Goal: Transaction & Acquisition: Purchase product/service

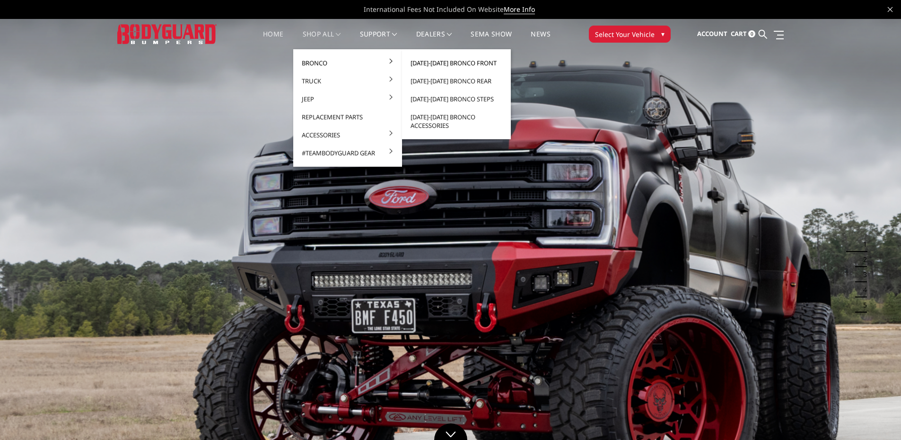
click at [427, 62] on link "[DATE]-[DATE] Bronco Front" at bounding box center [456, 63] width 101 height 18
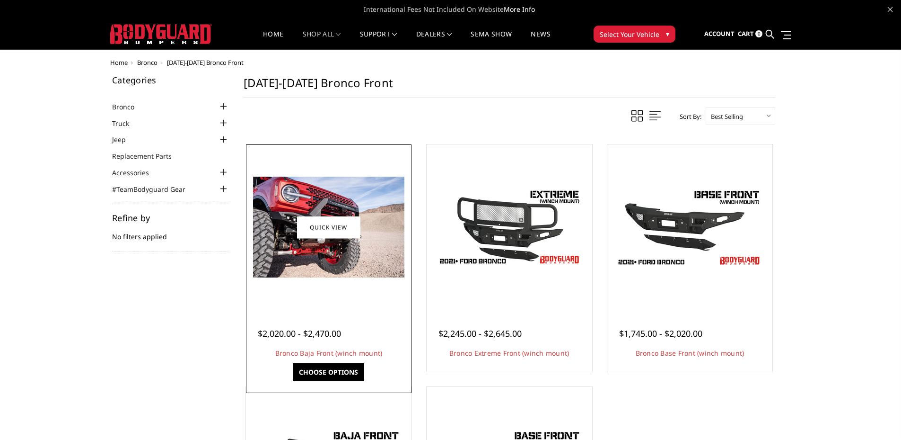
click at [338, 370] on link "Choose Options" at bounding box center [328, 372] width 71 height 18
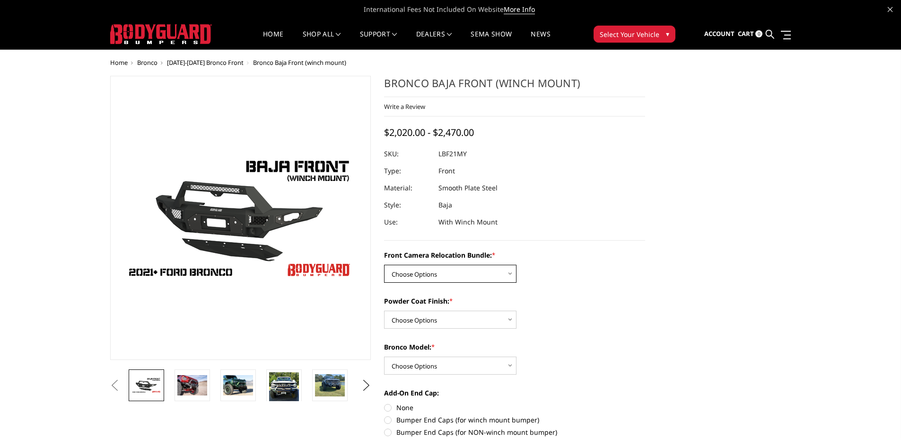
click at [435, 271] on select "Choose Options Without Front Camera Relocation With Front Camera Relocation (Ha…" at bounding box center [450, 273] width 132 height 18
select select "4016"
click at [384, 264] on select "Choose Options Without Front Camera Relocation With Front Camera Relocation (Ha…" at bounding box center [450, 273] width 132 height 18
click at [429, 318] on select "Choose Options Textured Black Powder Coat Bare Metal" at bounding box center [450, 319] width 132 height 18
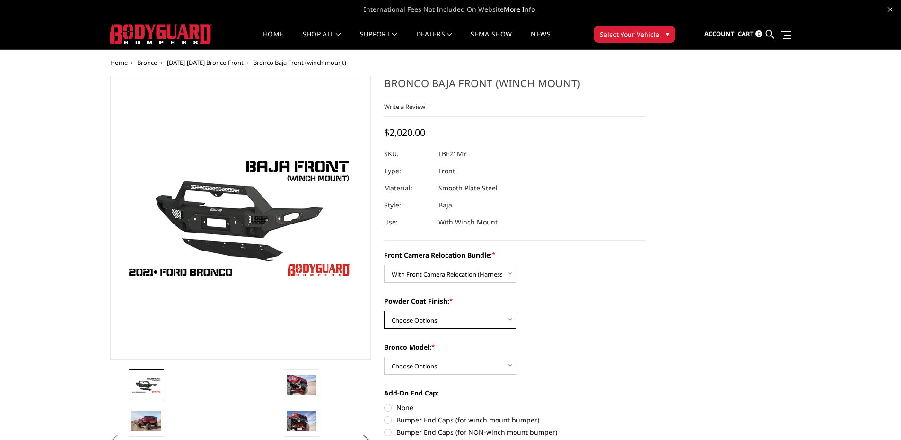
select select "4015"
click at [384, 310] on select "Choose Options Textured Black Powder Coat Bare Metal" at bounding box center [450, 319] width 132 height 18
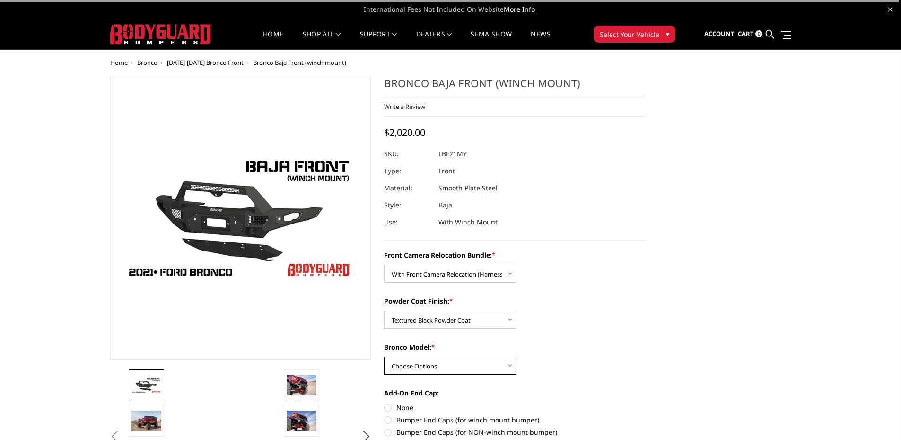
click at [427, 361] on select "Choose Options Raptor Base/Badlands/Wildtrak/etc." at bounding box center [450, 365] width 132 height 18
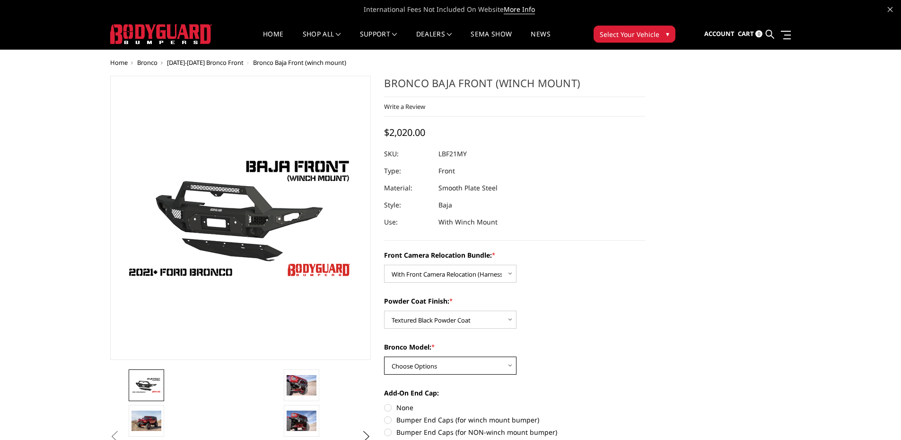
select select "4013"
click at [384, 356] on select "Choose Options Raptor Base/Badlands/Wildtrak/etc." at bounding box center [450, 365] width 132 height 18
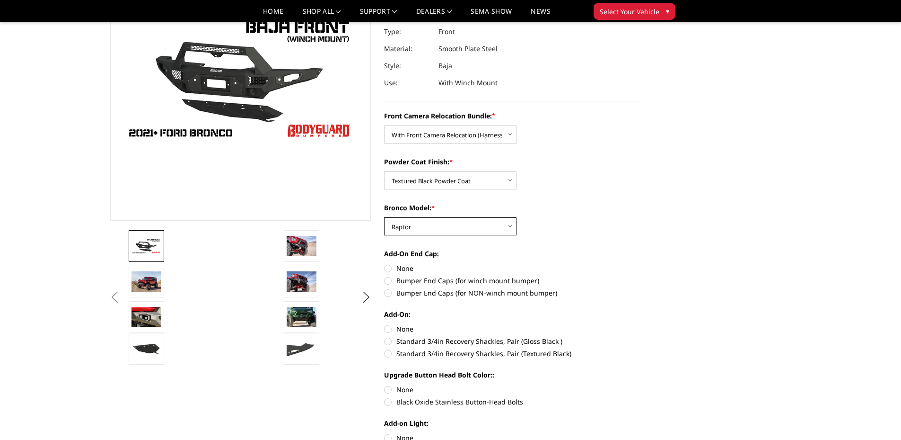
scroll to position [95, 0]
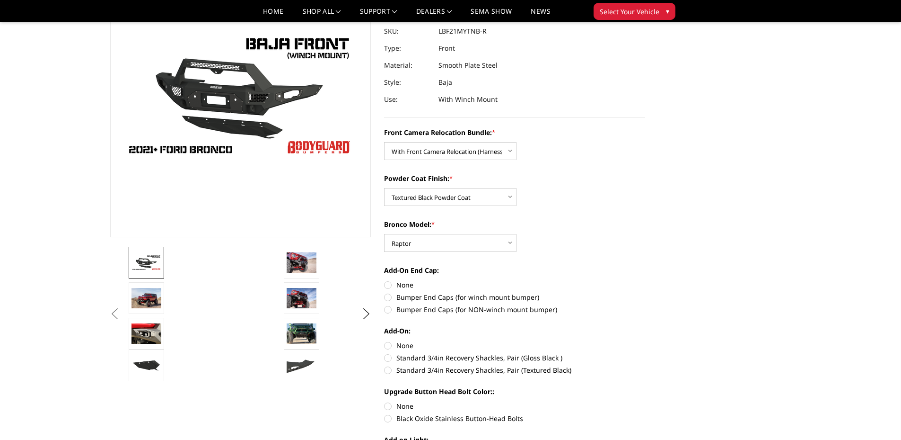
click at [388, 299] on label "Bumper End Caps (for winch mount bumper)" at bounding box center [514, 297] width 261 height 10
click at [645, 280] on input "Bumper End Caps (for winch mount bumper)" at bounding box center [645, 280] width 0 height 0
radio input "true"
click at [390, 344] on label "None" at bounding box center [514, 345] width 261 height 10
click at [385, 341] on input "None" at bounding box center [384, 340] width 0 height 0
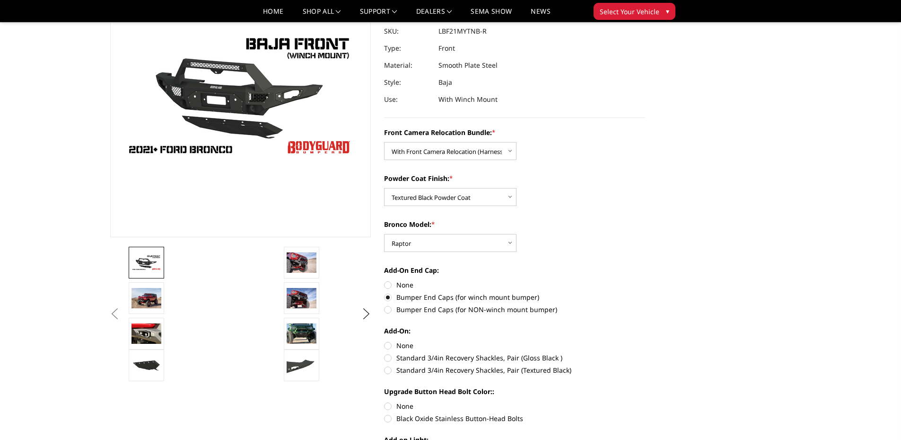
radio input "true"
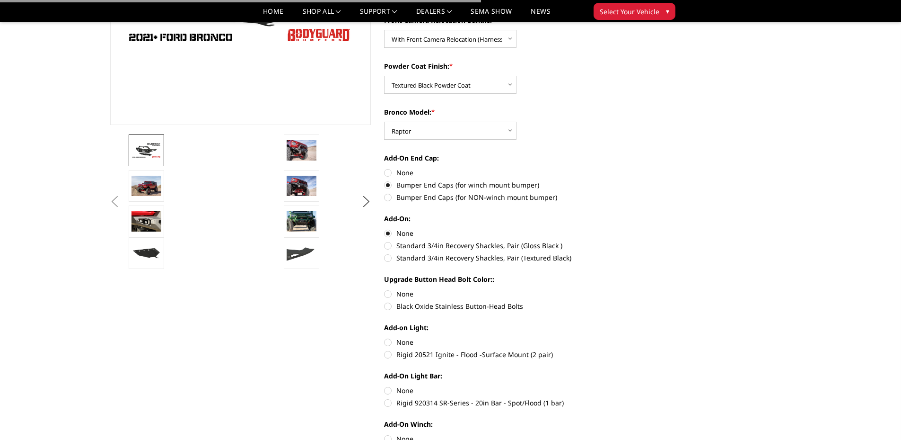
scroll to position [237, 0]
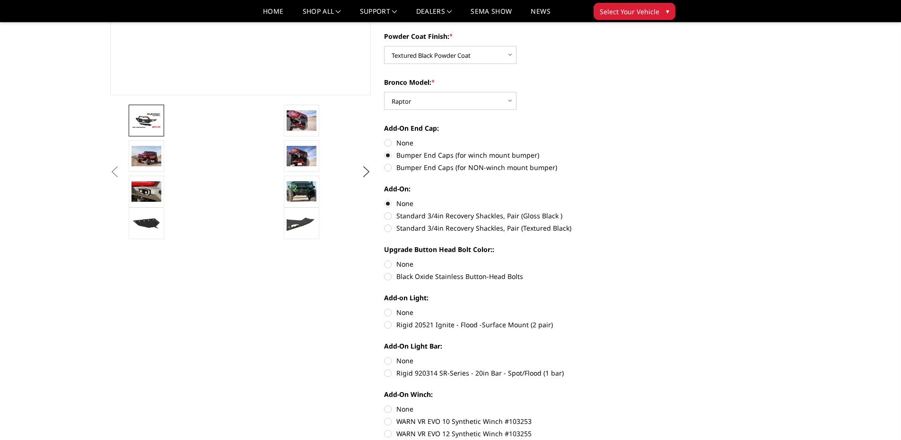
click at [387, 277] on label "Black Oxide Stainless Button-Head Bolts" at bounding box center [514, 276] width 261 height 10
click at [645, 259] on input "Black Oxide Stainless Button-Head Bolts" at bounding box center [645, 259] width 0 height 0
radio input "true"
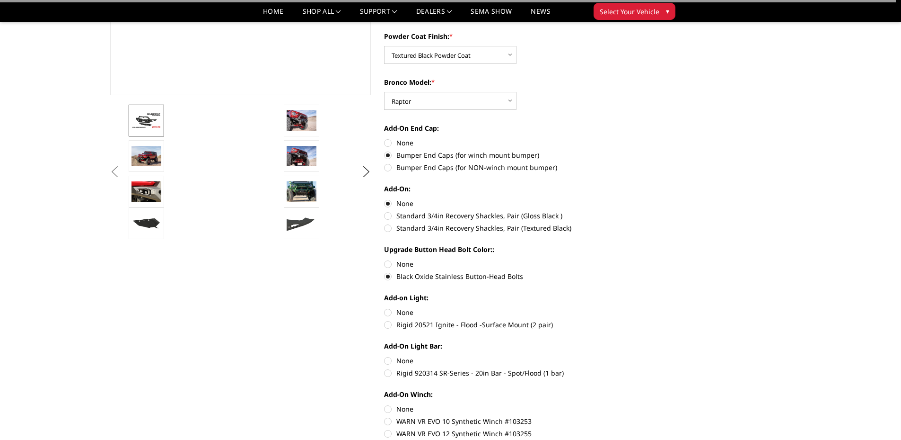
click at [387, 310] on label "None" at bounding box center [514, 312] width 261 height 10
click at [385, 308] on input "None" at bounding box center [384, 307] width 0 height 0
radio input "true"
click at [387, 360] on label "None" at bounding box center [514, 360] width 261 height 10
click at [385, 356] on input "None" at bounding box center [384, 355] width 0 height 0
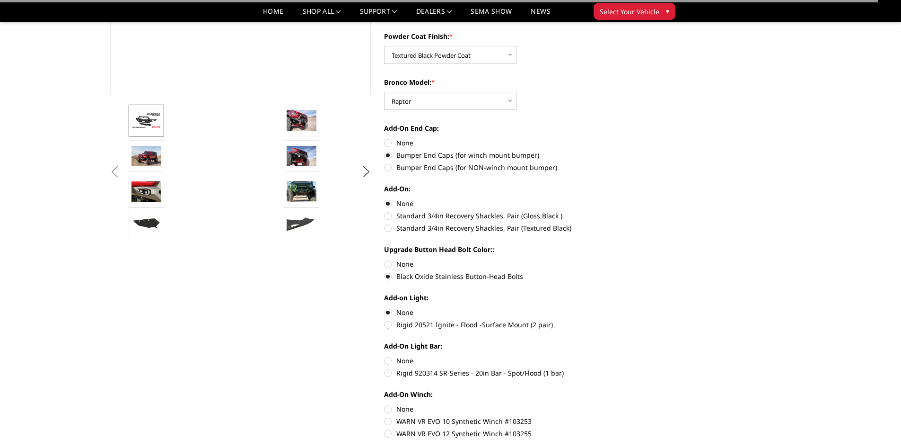
radio input "true"
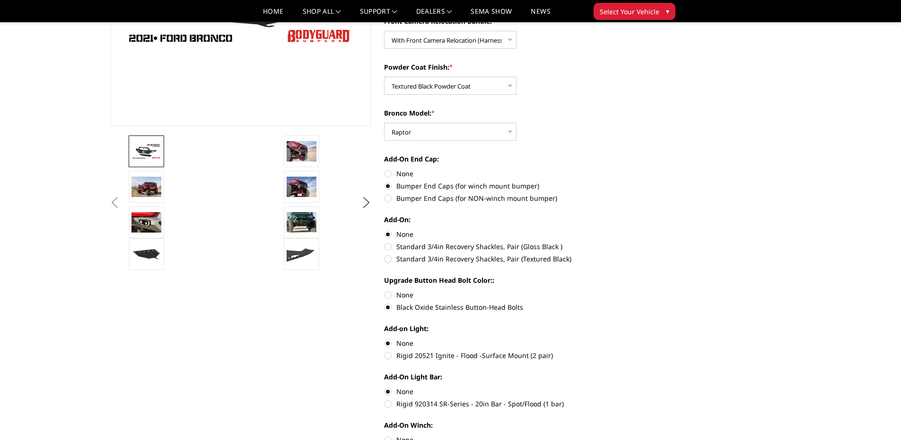
click at [386, 411] on div "Front Camera Relocation Bundle: * Choose Options Without Front Camera Relocatio…" at bounding box center [514, 260] width 261 height 488
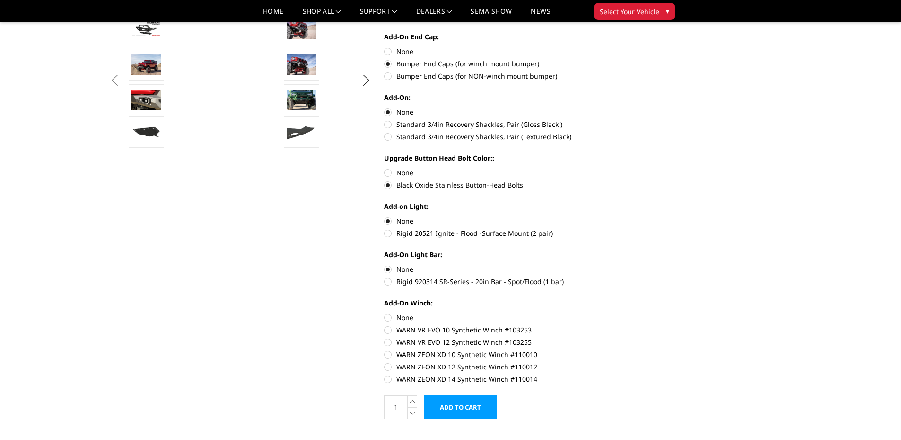
scroll to position [331, 0]
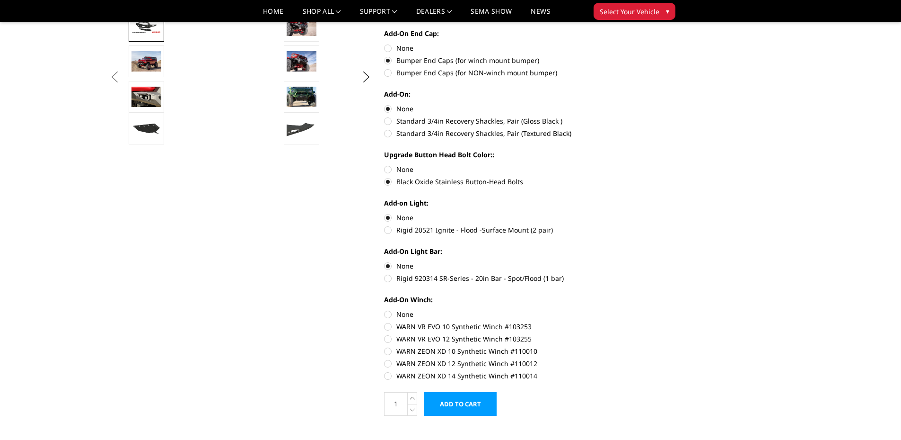
drag, startPoint x: 388, startPoint y: 315, endPoint x: 422, endPoint y: 336, distance: 40.2
click at [388, 314] on label "None" at bounding box center [514, 314] width 261 height 10
click at [385, 309] on input "None" at bounding box center [384, 309] width 0 height 0
radio input "true"
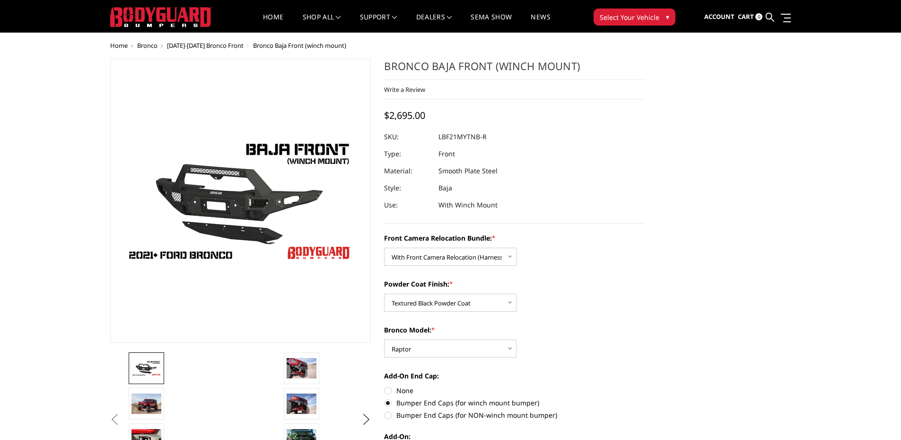
scroll to position [0, 0]
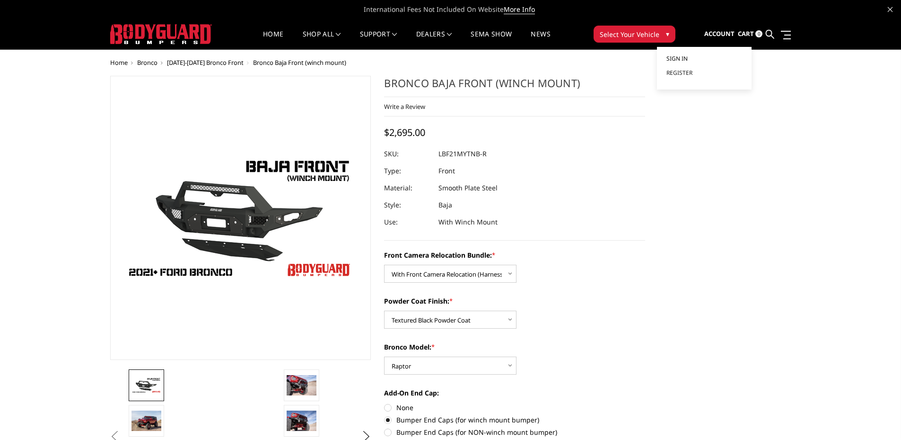
click at [681, 62] on span "Sign in" at bounding box center [677, 58] width 21 height 8
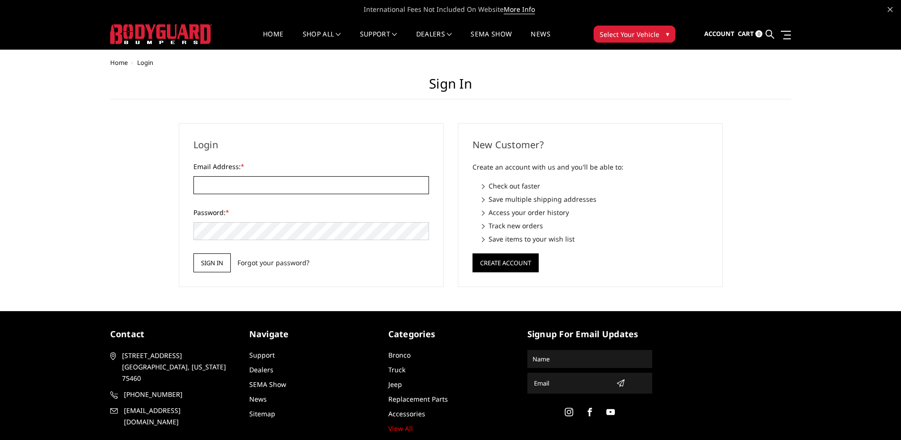
type input "info@coloradobroncoupfitters.com"
click at [215, 264] on input "Sign in" at bounding box center [212, 262] width 37 height 19
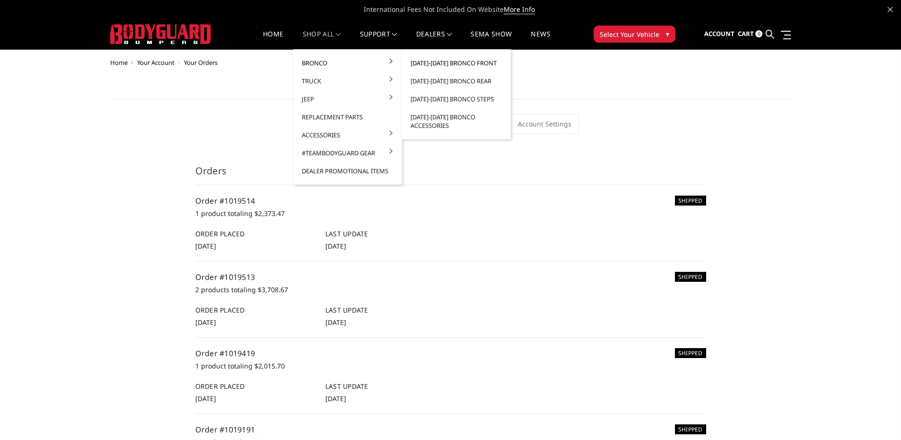
click at [448, 64] on link "[DATE]-[DATE] Bronco Front" at bounding box center [456, 63] width 101 height 18
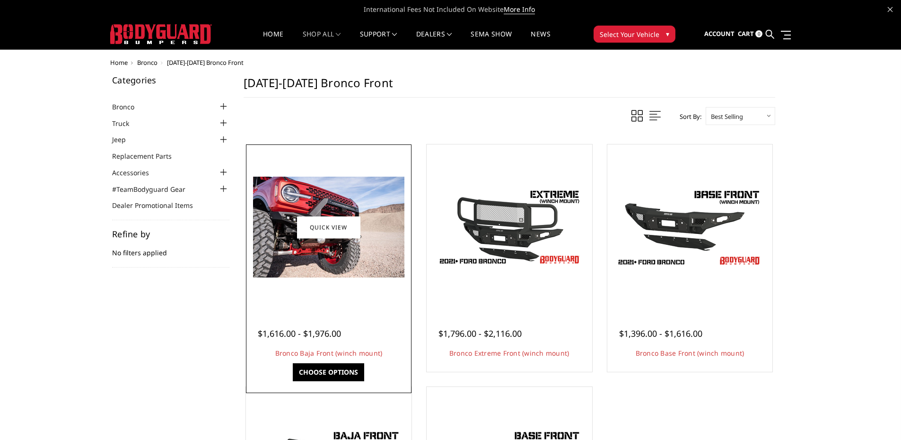
click at [324, 376] on link "Choose Options" at bounding box center [328, 372] width 71 height 18
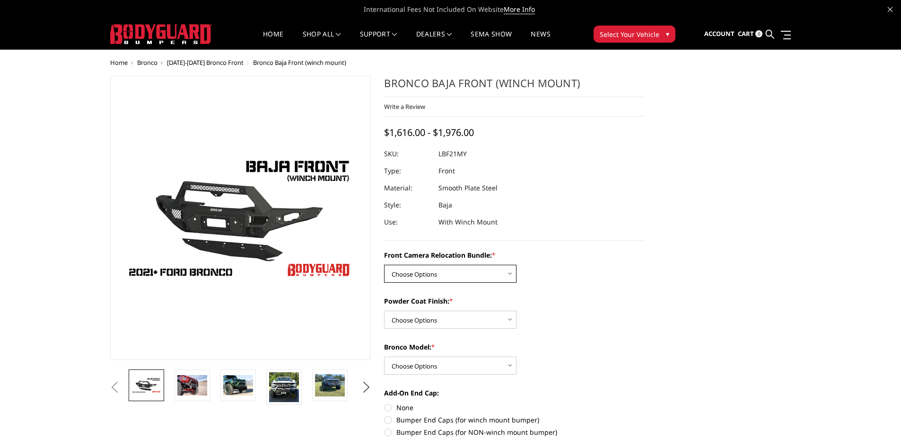
click at [437, 273] on select "Choose Options Without Front Camera Relocation With Front Camera Relocation (Ha…" at bounding box center [450, 273] width 132 height 18
select select "4016"
click at [384, 264] on select "Choose Options Without Front Camera Relocation With Front Camera Relocation (Ha…" at bounding box center [450, 273] width 132 height 18
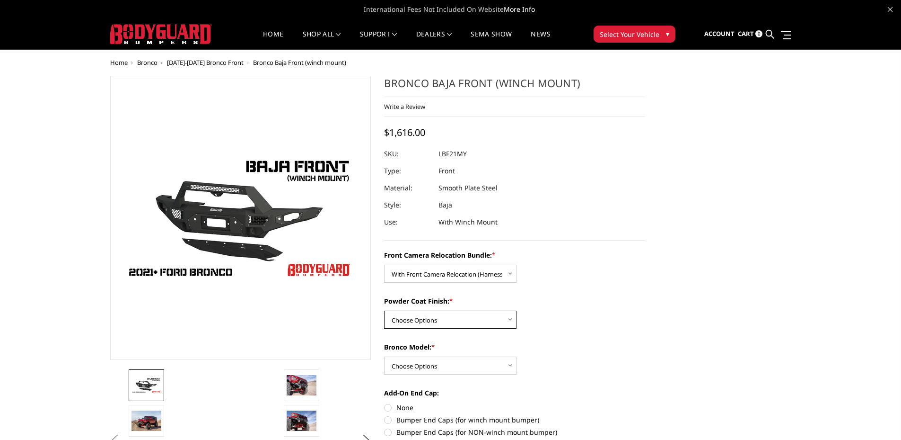
click at [435, 320] on select "Choose Options Textured Black Powder Coat Bare Metal" at bounding box center [450, 319] width 132 height 18
select select "4015"
click at [384, 310] on select "Choose Options Textured Black Powder Coat Bare Metal" at bounding box center [450, 319] width 132 height 18
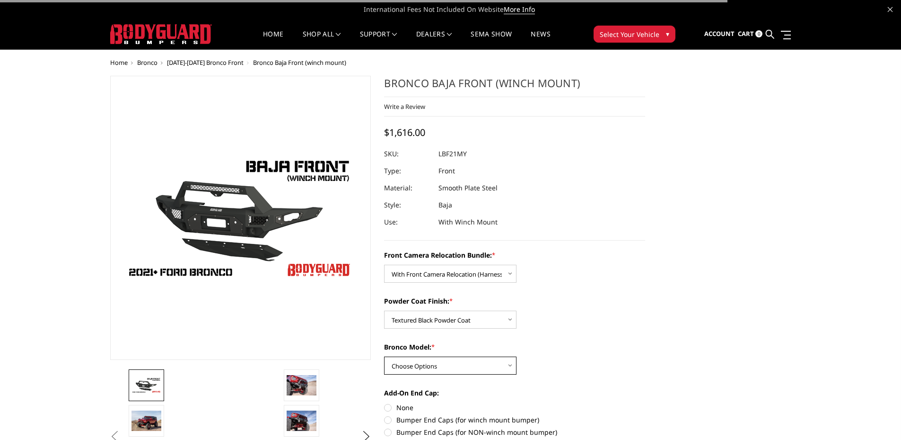
click at [432, 366] on select "Choose Options Raptor Base/Badlands/Wildtrak/etc." at bounding box center [450, 365] width 132 height 18
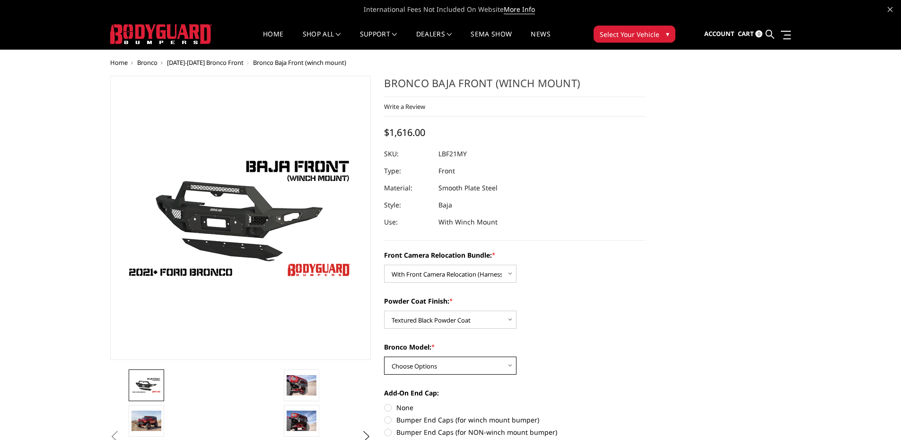
select select "4013"
click at [384, 356] on select "Choose Options Raptor Base/Badlands/Wildtrak/etc." at bounding box center [450, 365] width 132 height 18
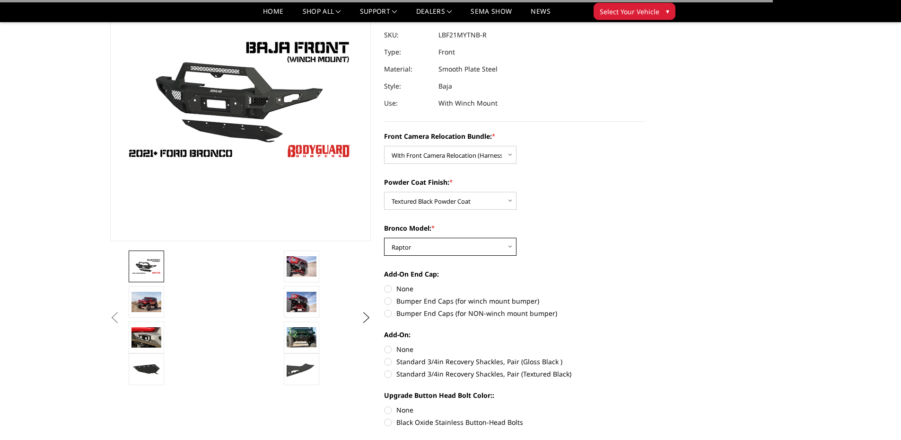
scroll to position [95, 0]
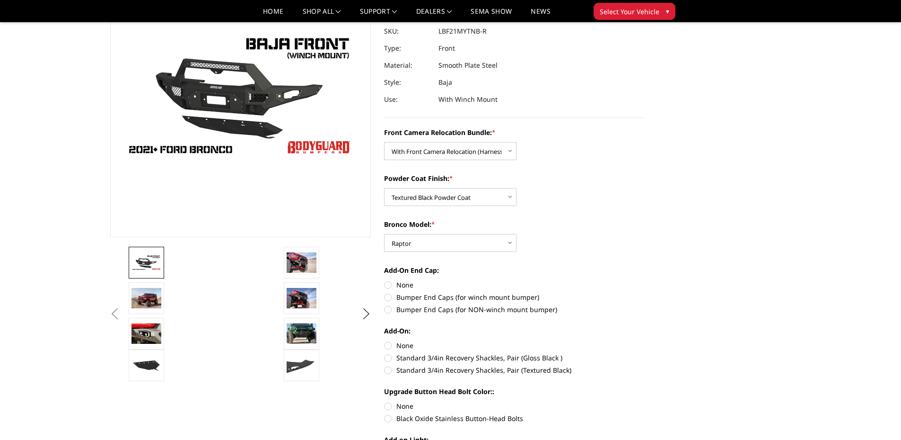
click at [387, 284] on label "None" at bounding box center [514, 285] width 261 height 10
click at [385, 280] on input "None" at bounding box center [384, 280] width 0 height 0
radio input "true"
click at [387, 296] on label "Bumper End Caps (for winch mount bumper)" at bounding box center [514, 297] width 261 height 10
click at [645, 280] on input "Bumper End Caps (for winch mount bumper)" at bounding box center [645, 280] width 0 height 0
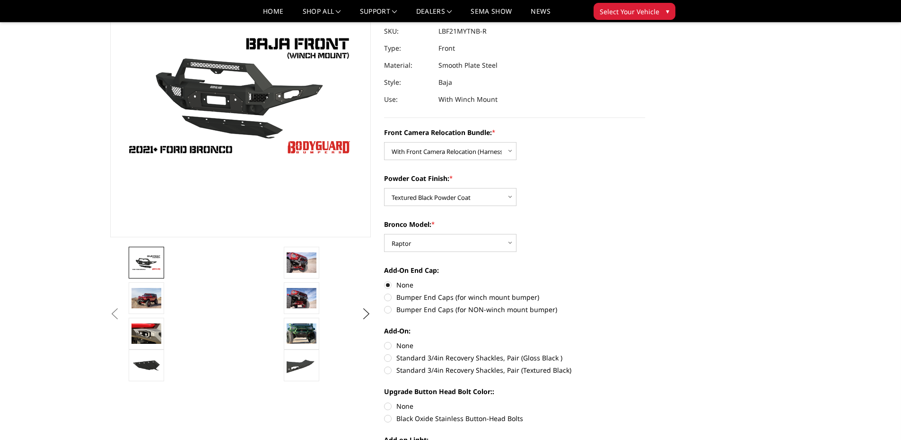
radio input "true"
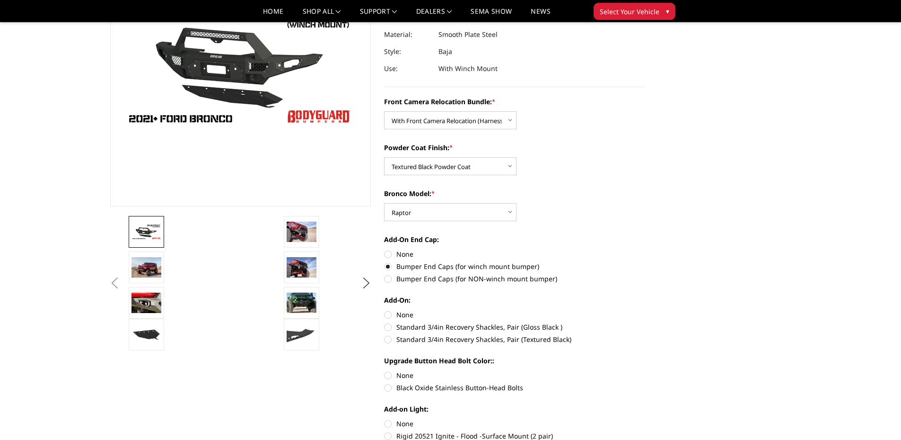
scroll to position [142, 0]
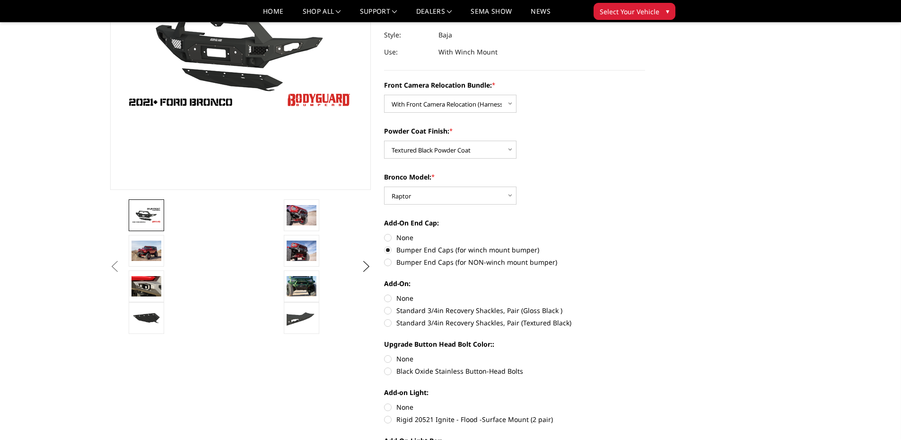
click at [389, 300] on label "None" at bounding box center [514, 298] width 261 height 10
click at [385, 293] on input "None" at bounding box center [384, 293] width 0 height 0
radio input "true"
click at [389, 371] on label "Black Oxide Stainless Button-Head Bolts" at bounding box center [514, 371] width 261 height 10
click at [645, 354] on input "Black Oxide Stainless Button-Head Bolts" at bounding box center [645, 353] width 0 height 0
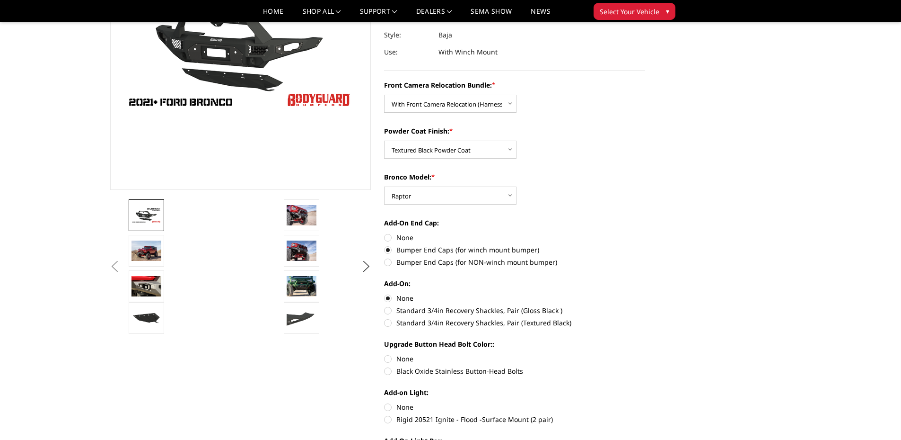
radio input "true"
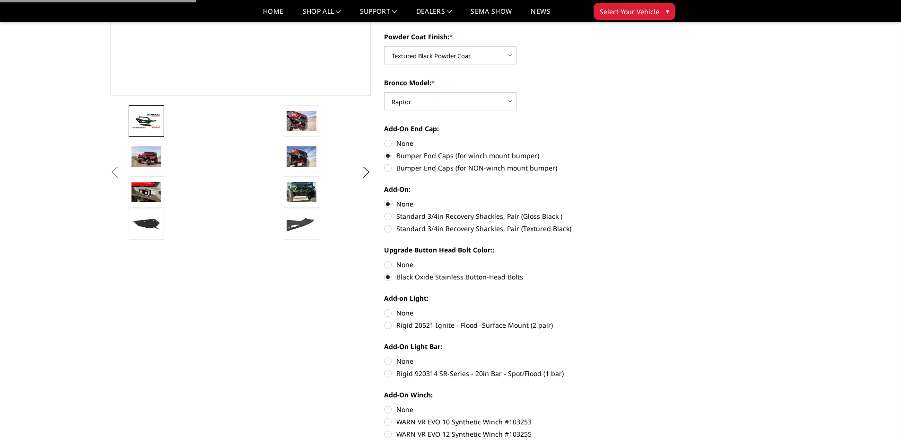
scroll to position [237, 0]
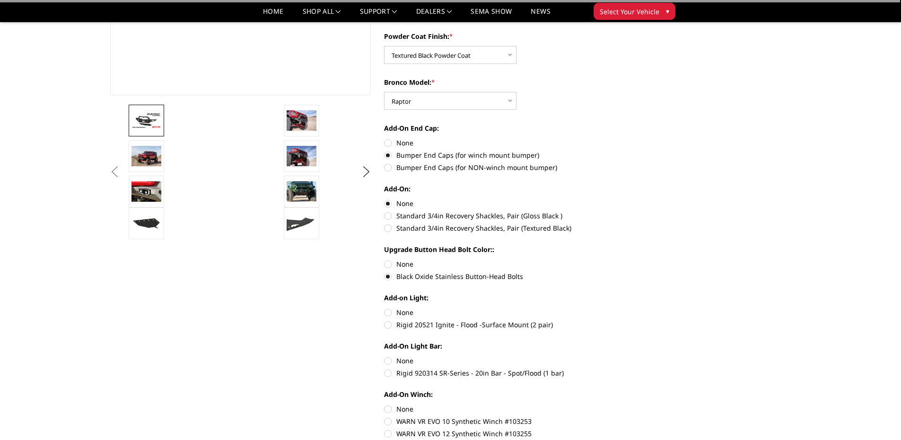
click at [389, 308] on label "None" at bounding box center [514, 312] width 261 height 10
click at [385, 308] on input "None" at bounding box center [384, 307] width 0 height 0
radio input "true"
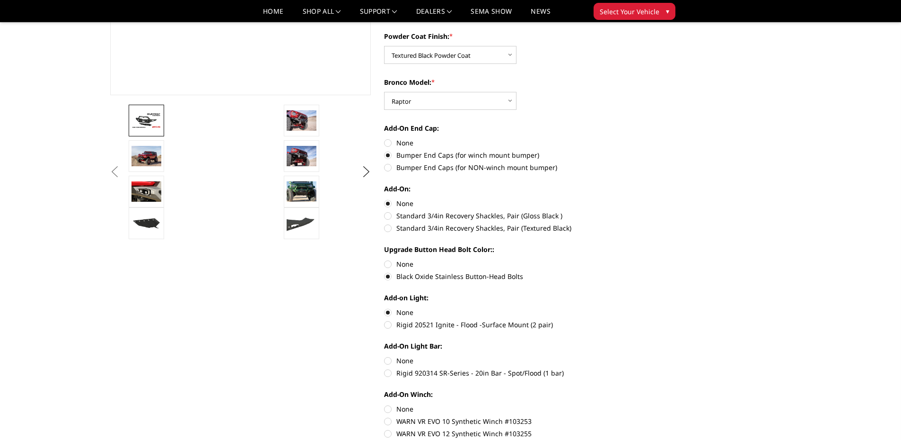
click at [389, 362] on label "None" at bounding box center [514, 360] width 261 height 10
click at [385, 356] on input "None" at bounding box center [384, 355] width 0 height 0
radio input "true"
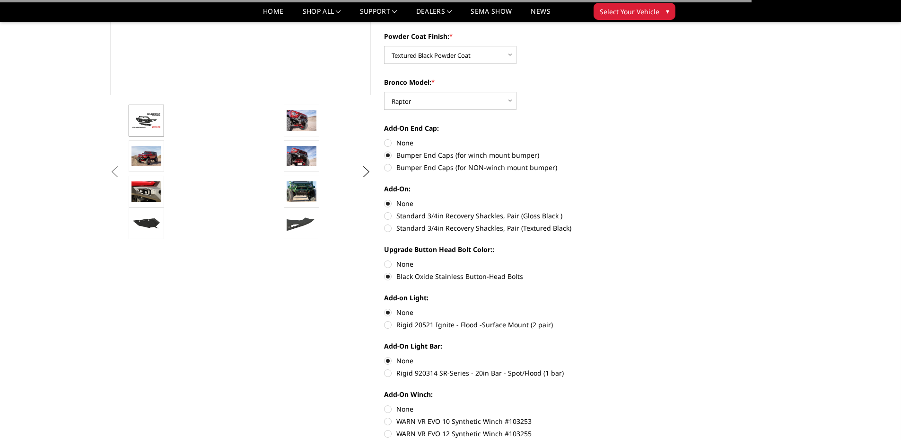
click at [387, 412] on label "None" at bounding box center [514, 409] width 261 height 10
click at [385, 404] on input "None" at bounding box center [384, 404] width 0 height 0
radio input "true"
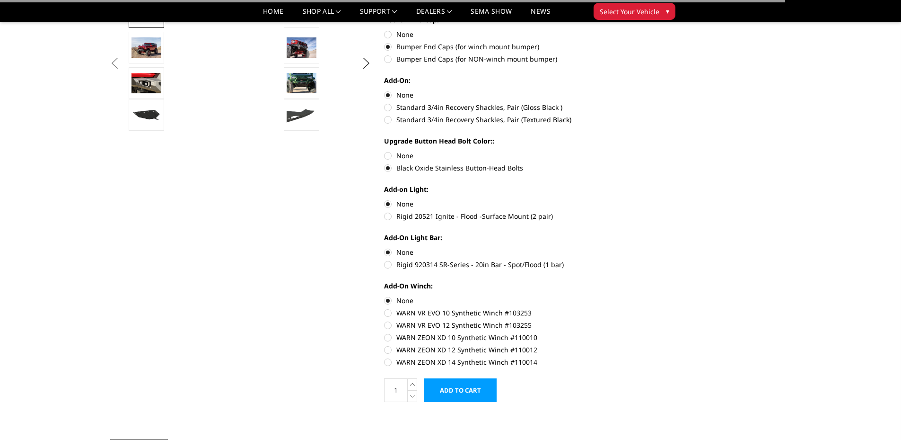
scroll to position [378, 0]
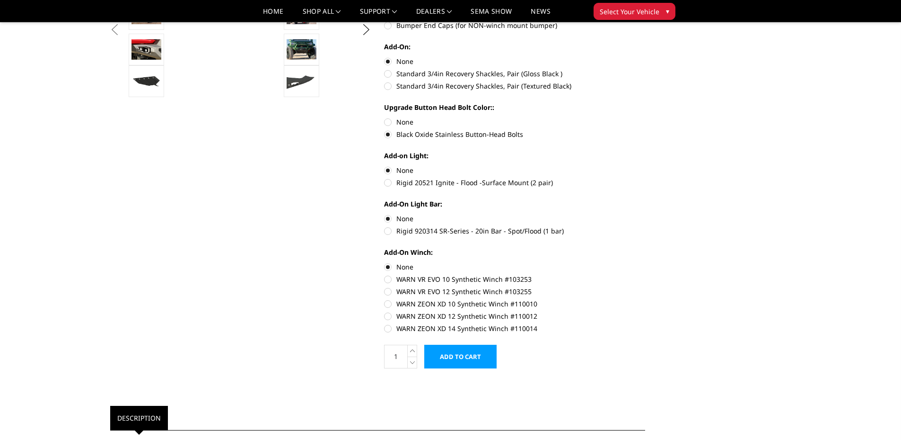
click at [461, 358] on input "Add to Cart" at bounding box center [460, 356] width 72 height 24
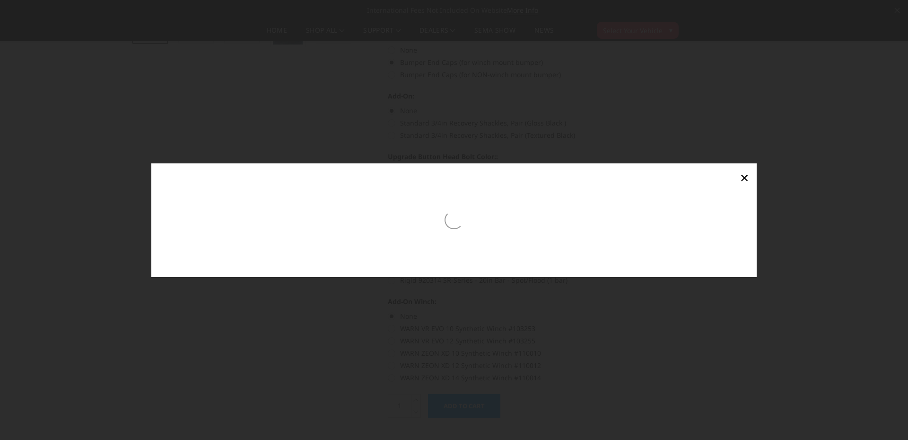
scroll to position [382, 0]
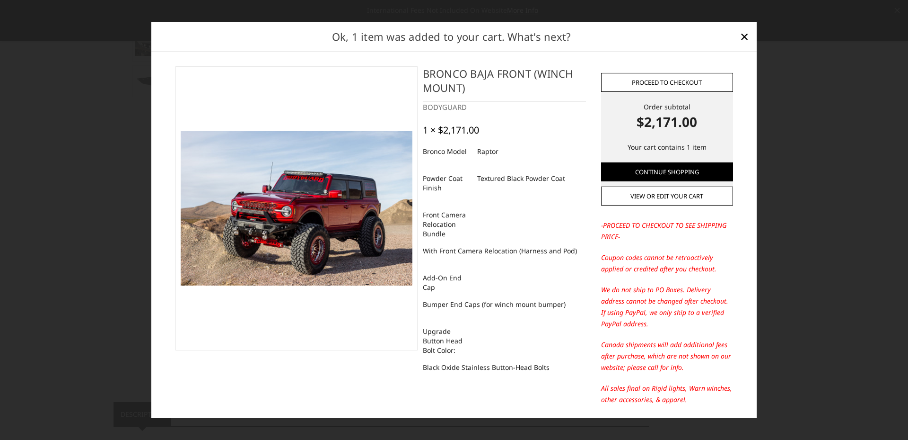
click at [691, 80] on link "Proceed to checkout" at bounding box center [667, 82] width 132 height 19
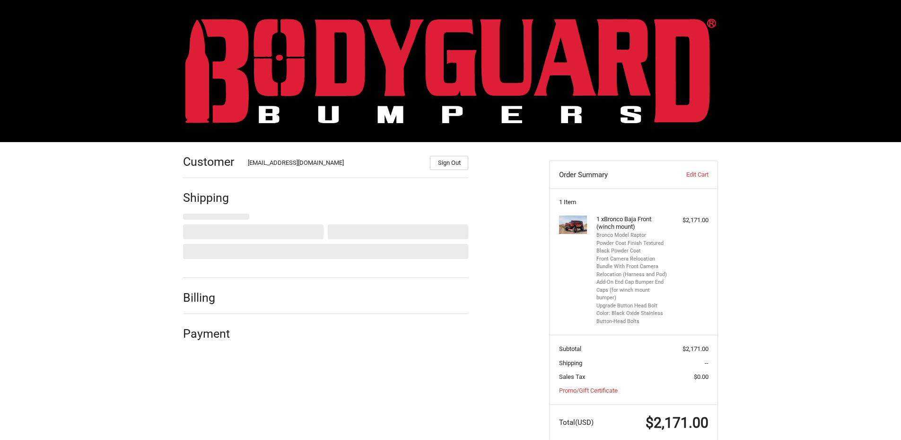
scroll to position [19, 0]
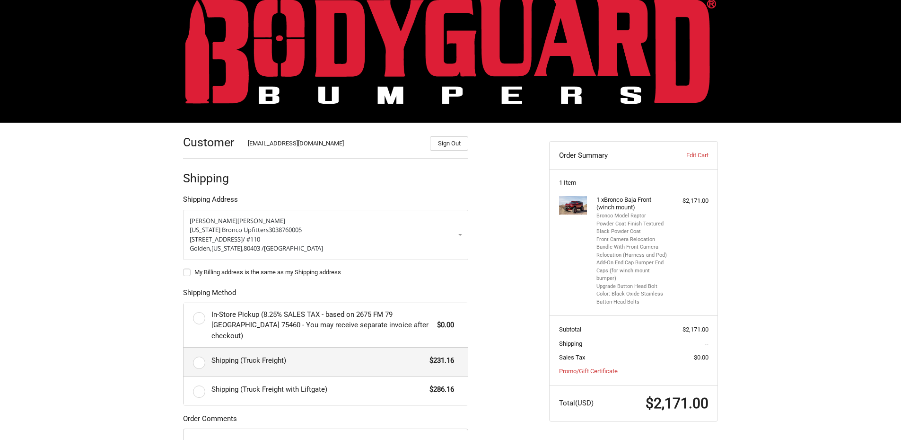
click at [201, 352] on label "Shipping (Truck Freight) $231.16" at bounding box center [326, 361] width 284 height 28
click at [184, 348] on input "Shipping (Truck Freight) $231.16" at bounding box center [184, 347] width 0 height 0
radio input "true"
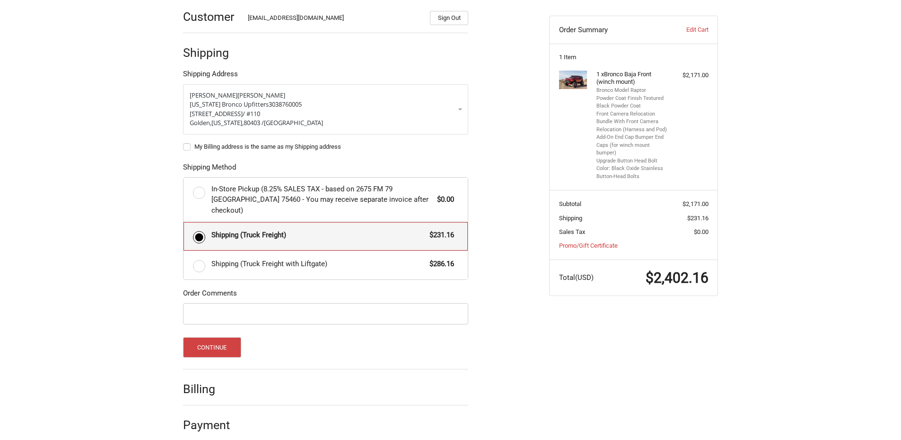
scroll to position [0, 0]
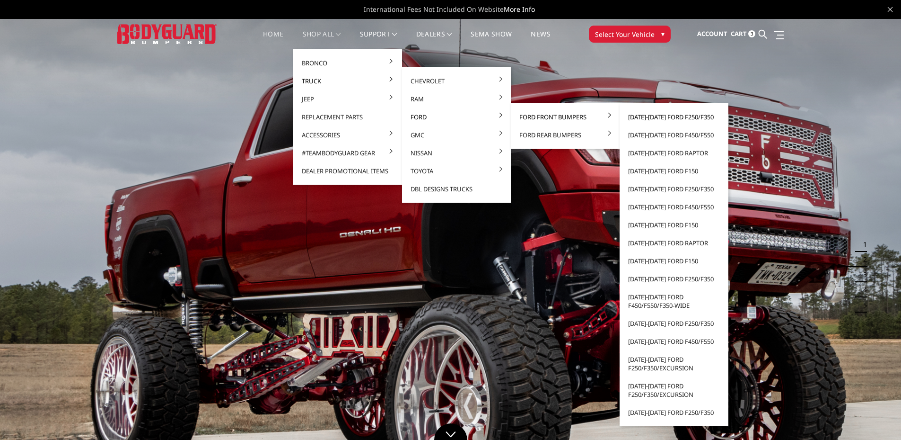
click at [669, 118] on link "[DATE]-[DATE] Ford F250/F350" at bounding box center [674, 117] width 101 height 18
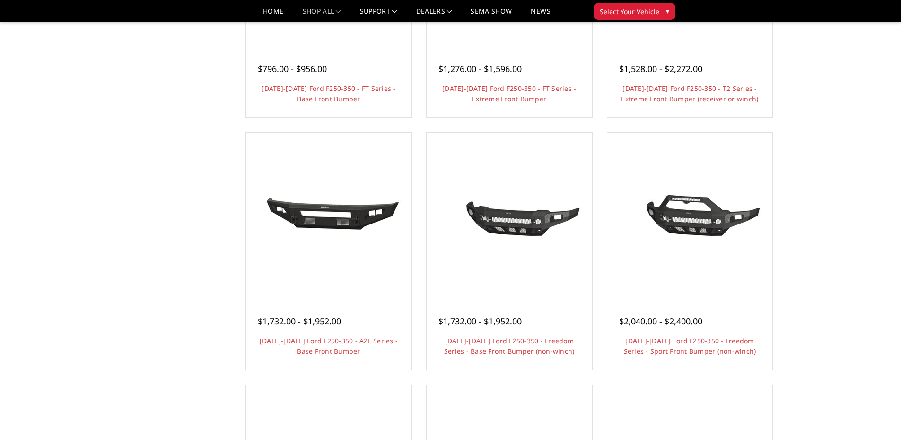
scroll to position [284, 0]
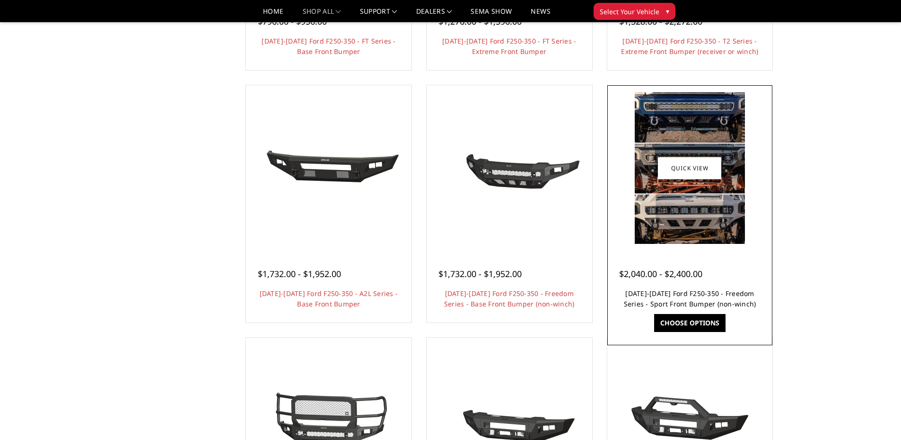
click at [748, 293] on link "[DATE]-[DATE] Ford F250-350 - Freedom Series - Sport Front Bumper (non-winch)" at bounding box center [690, 298] width 132 height 19
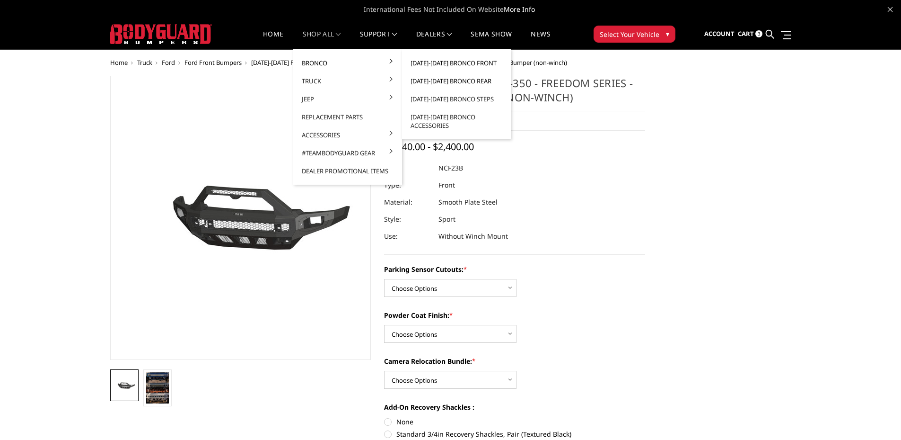
drag, startPoint x: 462, startPoint y: 62, endPoint x: 471, endPoint y: 76, distance: 16.3
click at [462, 62] on link "[DATE]-[DATE] Bronco Front" at bounding box center [456, 63] width 101 height 18
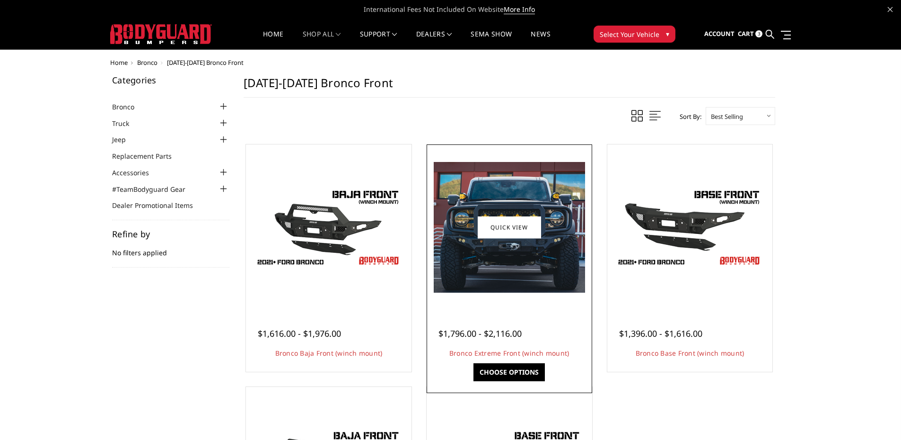
click at [542, 249] on img at bounding box center [509, 227] width 151 height 131
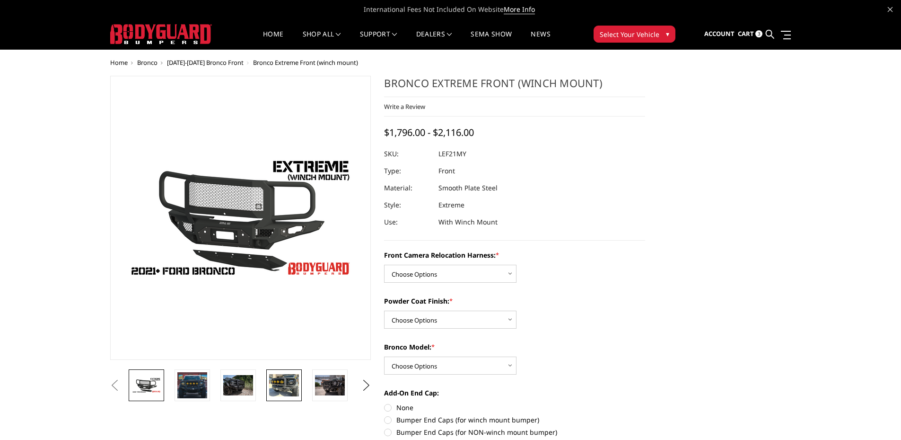
click at [294, 384] on img at bounding box center [284, 385] width 30 height 22
